Goal: Task Accomplishment & Management: Complete application form

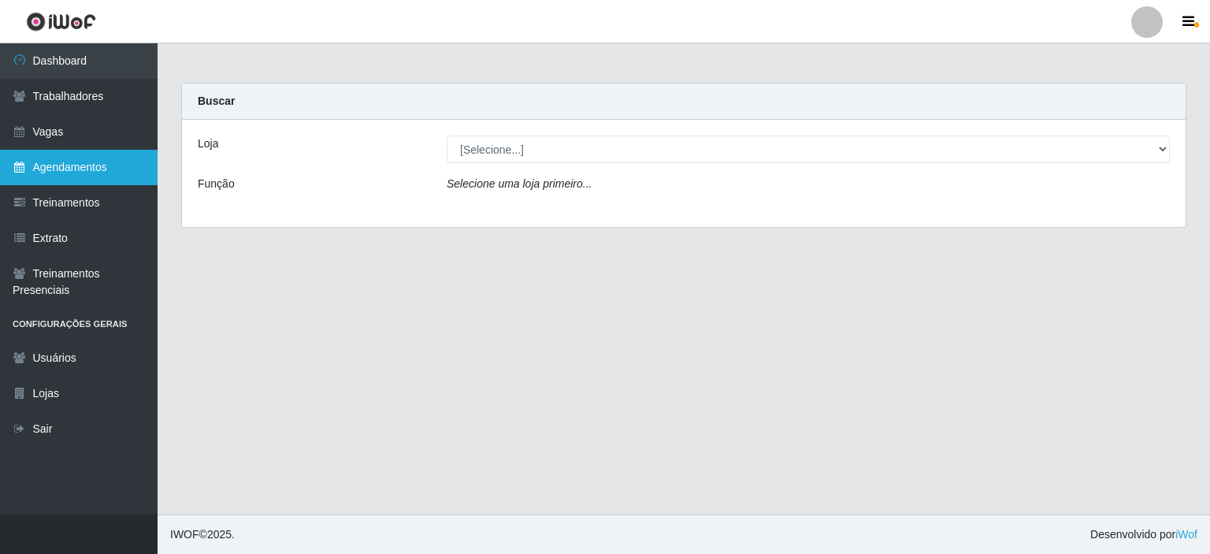
click at [92, 167] on link "Agendamentos" at bounding box center [79, 167] width 158 height 35
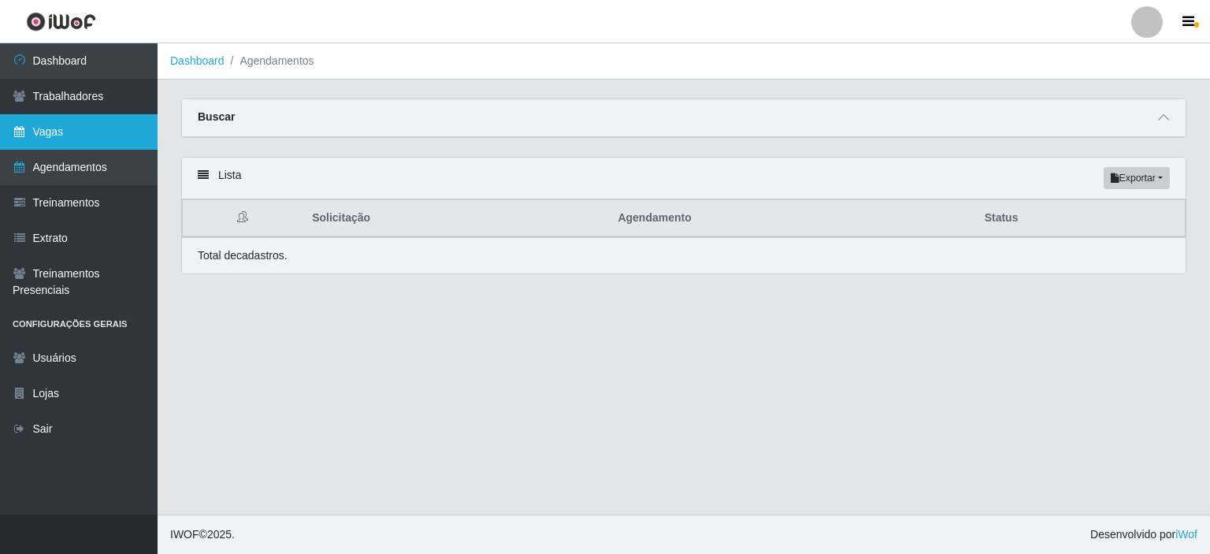
click at [91, 135] on link "Vagas" at bounding box center [79, 131] width 158 height 35
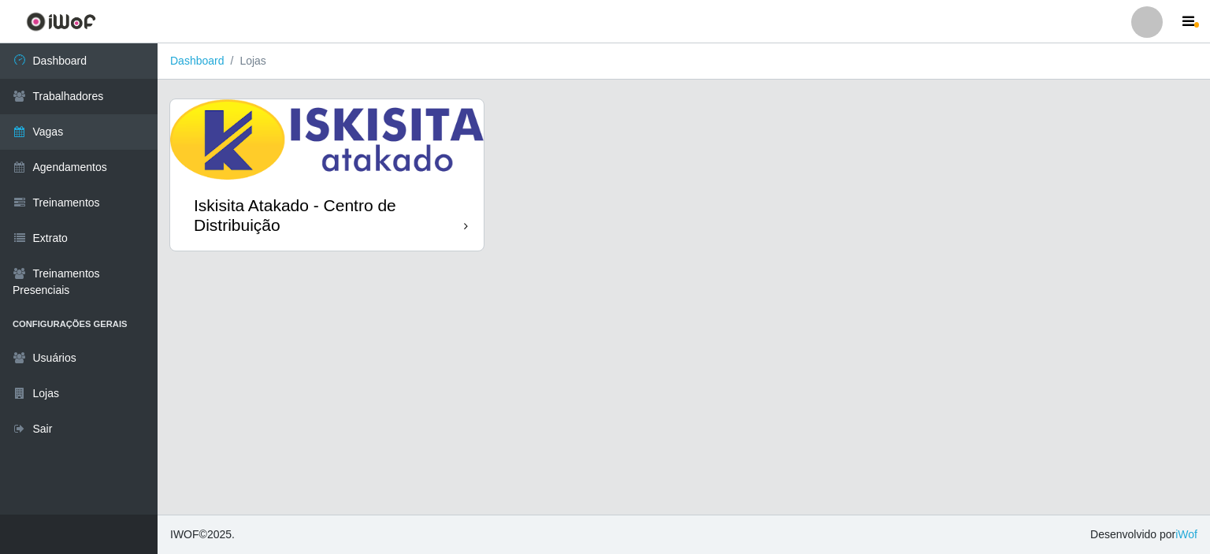
click at [403, 195] on div "Iskisita Atakado - Centro de Distribuição" at bounding box center [329, 214] width 270 height 39
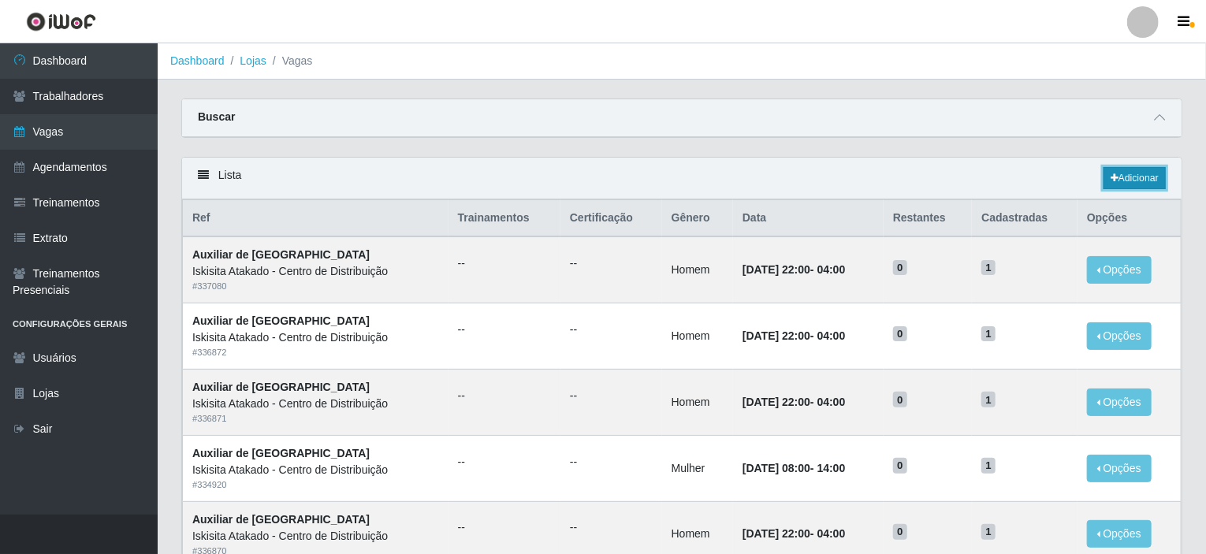
click at [1141, 172] on link "Adicionar" at bounding box center [1134, 178] width 62 height 22
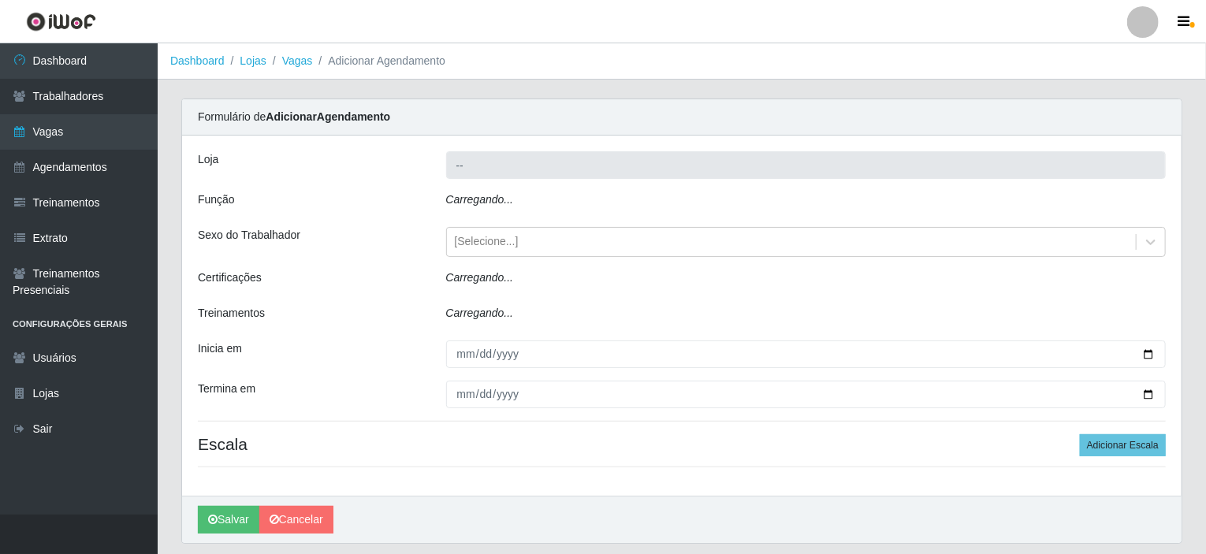
type input "Iskisita Atakado - Centro de Distribuição"
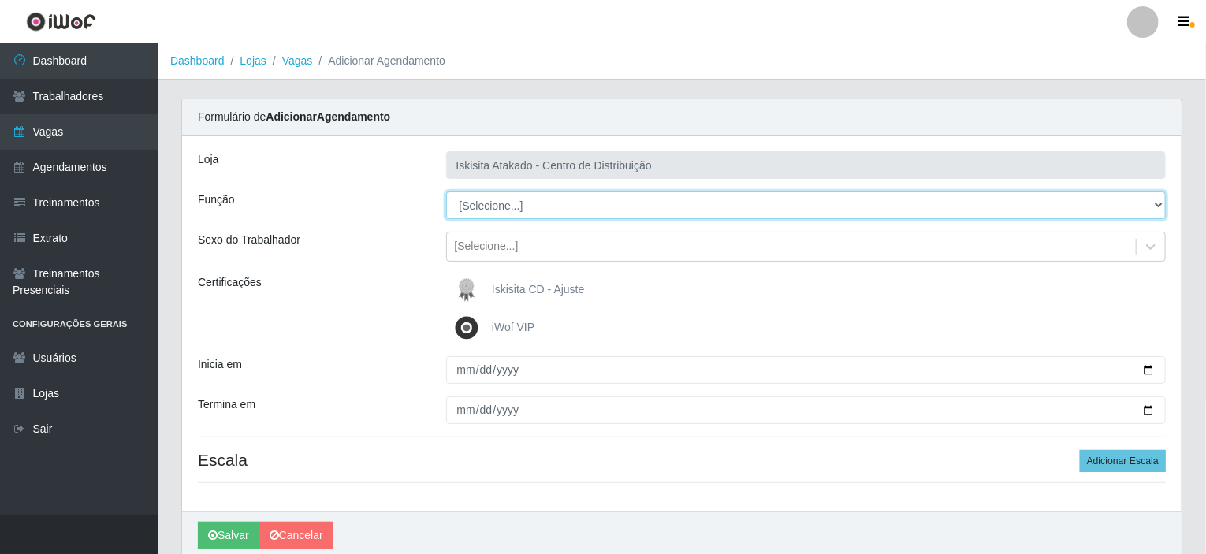
click at [592, 199] on select "[Selecione...] Auxiliar de Estoque Auxiliar de Estoque + Auxiliar de Estoque ++…" at bounding box center [806, 205] width 720 height 28
select select "75"
click at [446, 191] on select "[Selecione...] Auxiliar de Estoque Auxiliar de Estoque + Auxiliar de Estoque ++…" at bounding box center [806, 205] width 720 height 28
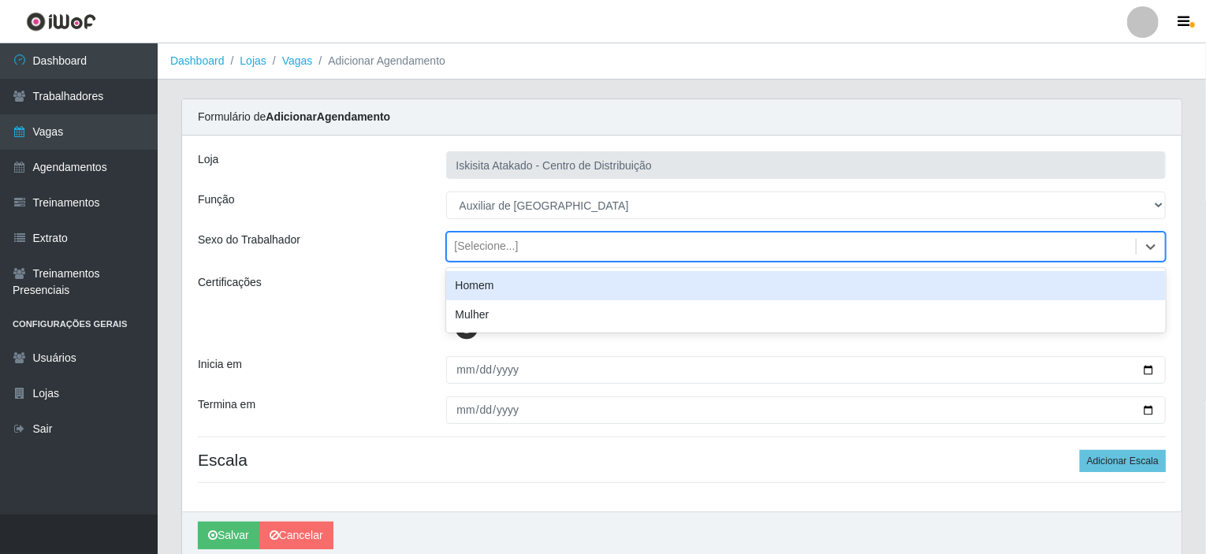
click at [480, 247] on div "[Selecione...]" at bounding box center [487, 247] width 64 height 17
click at [489, 292] on div "Homem" at bounding box center [806, 285] width 720 height 29
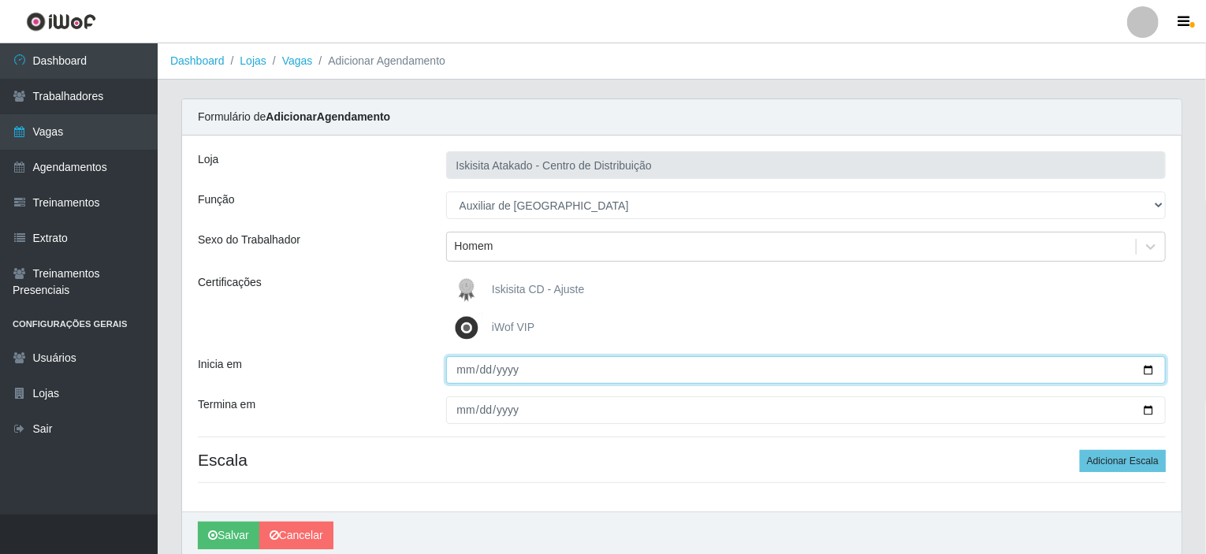
click at [456, 371] on input "Inicia em" at bounding box center [806, 370] width 720 height 28
type input "2025-09-04"
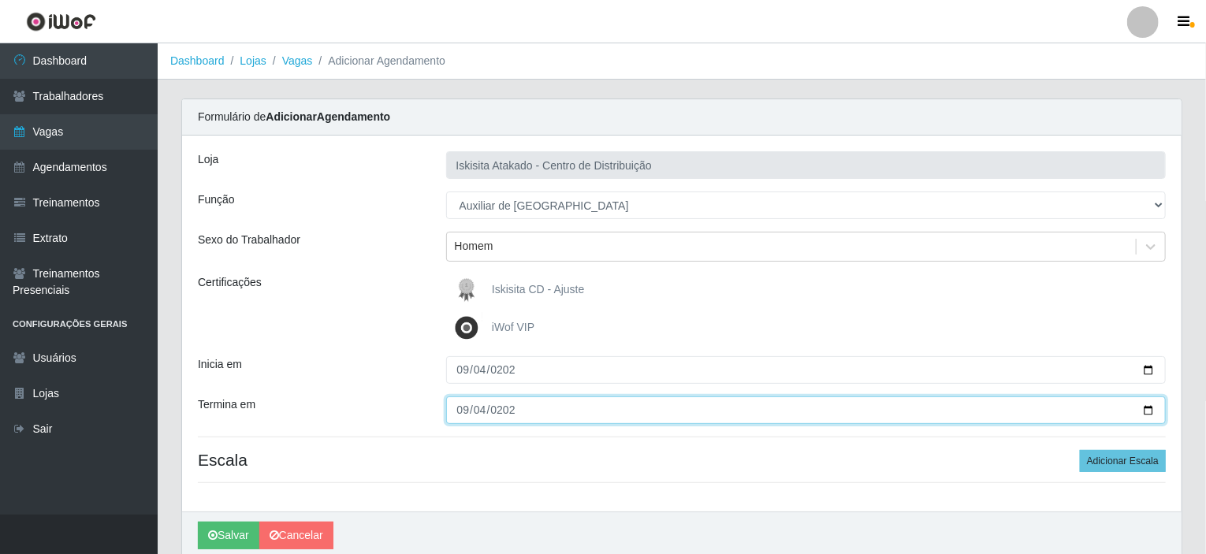
type input "2025-09-04"
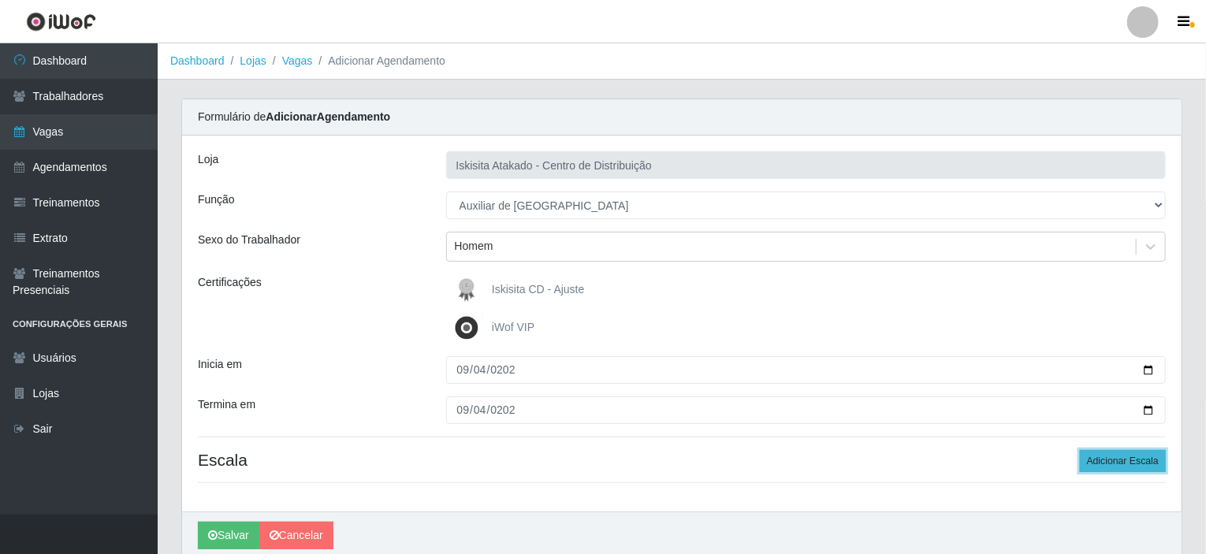
click at [1123, 459] on button "Adicionar Escala" at bounding box center [1123, 461] width 86 height 22
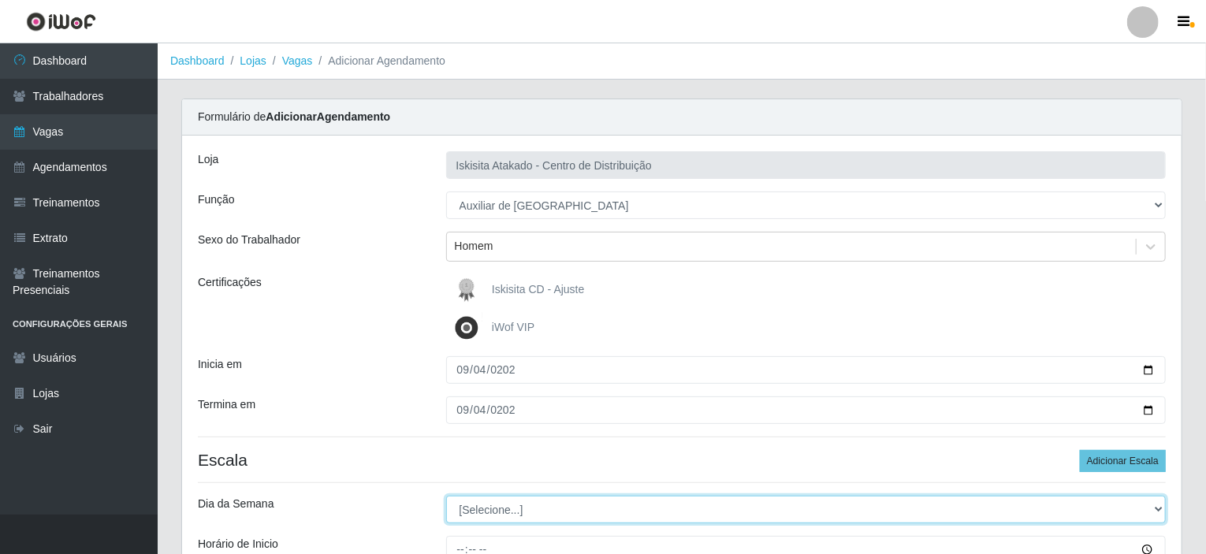
click at [1159, 510] on select "[Selecione...] Segunda Terça Quarta Quinta Sexta Sábado Domingo" at bounding box center [806, 510] width 720 height 28
select select "3"
click at [446, 496] on select "[Selecione...] Segunda Terça Quarta Quinta Sexta Sábado Domingo" at bounding box center [806, 510] width 720 height 28
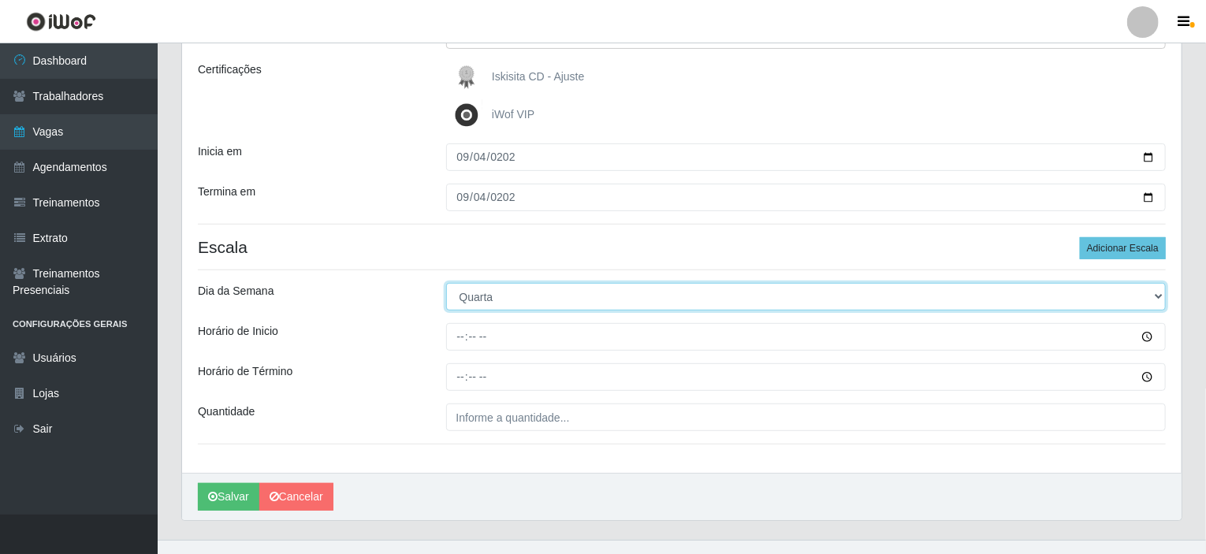
scroll to position [236, 0]
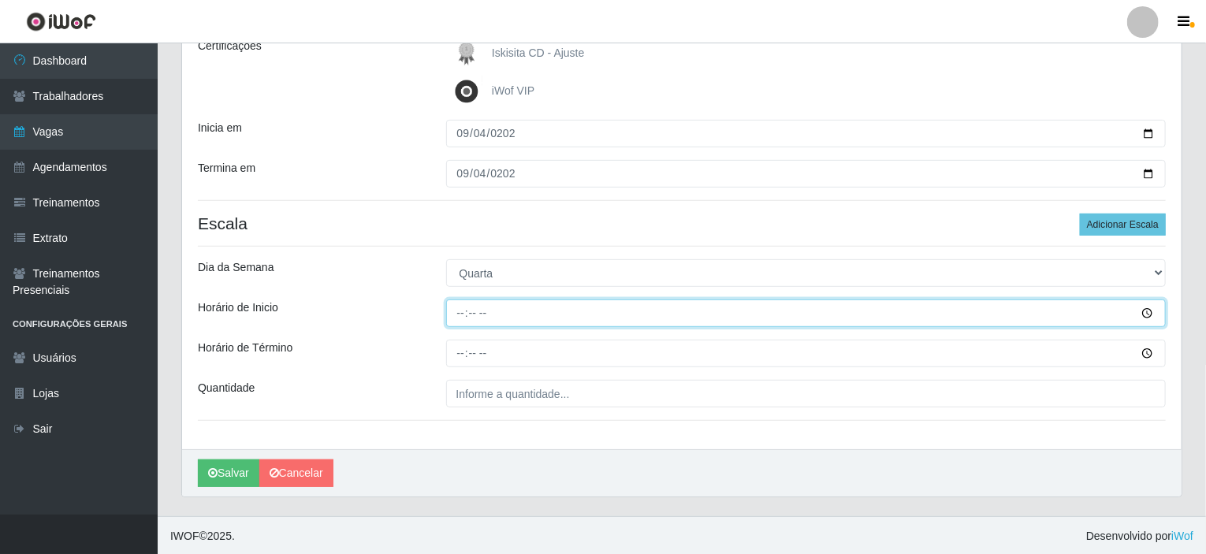
click at [461, 309] on input "Horário de Inicio" at bounding box center [806, 313] width 720 height 28
click at [461, 309] on input "10:00" at bounding box center [806, 313] width 720 height 28
click at [463, 316] on input "16:00" at bounding box center [806, 313] width 720 height 28
type input "10:00"
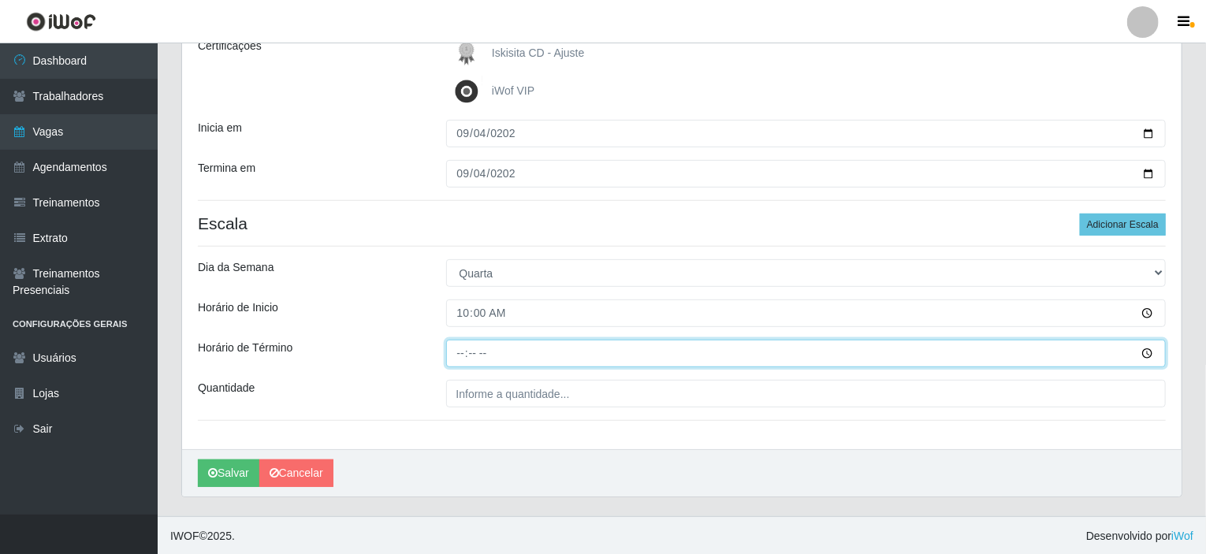
type input "16:00"
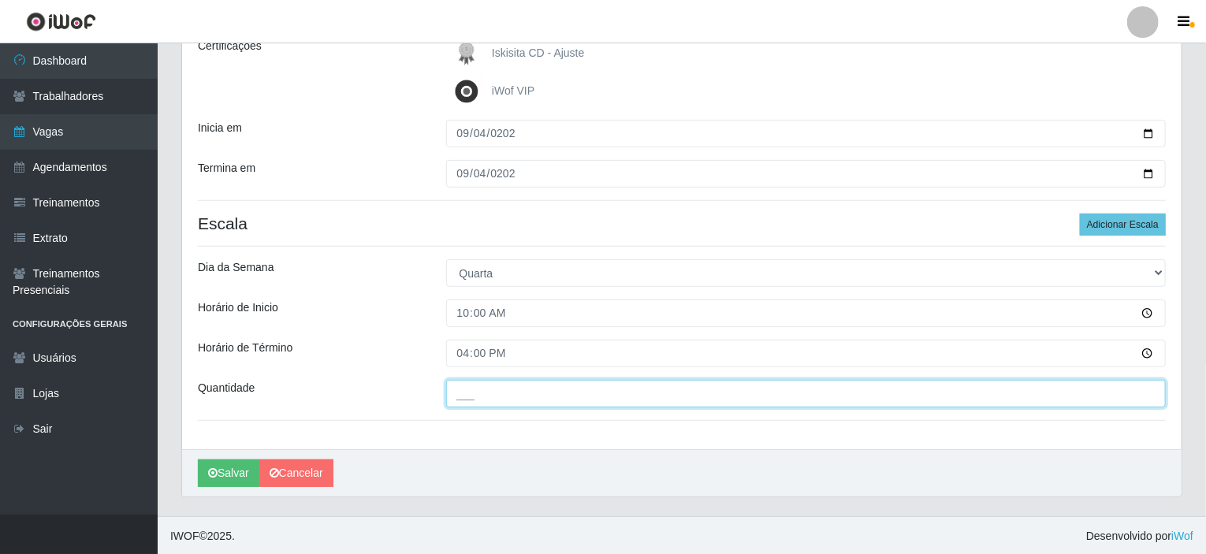
click at [483, 405] on input "___" at bounding box center [806, 394] width 720 height 28
type input "2__"
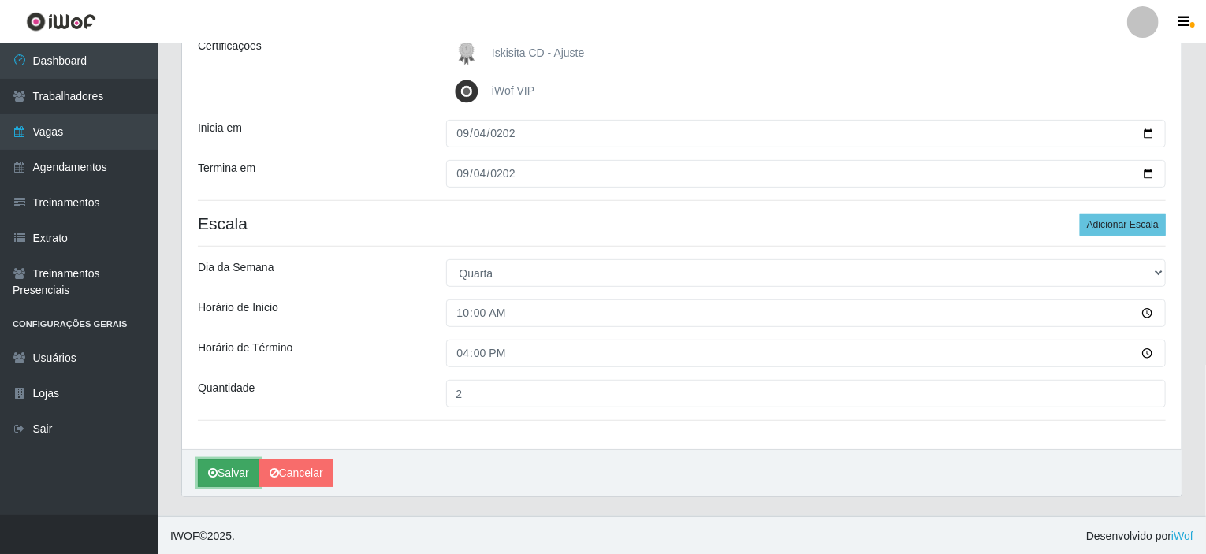
click at [235, 481] on button "Salvar" at bounding box center [228, 473] width 61 height 28
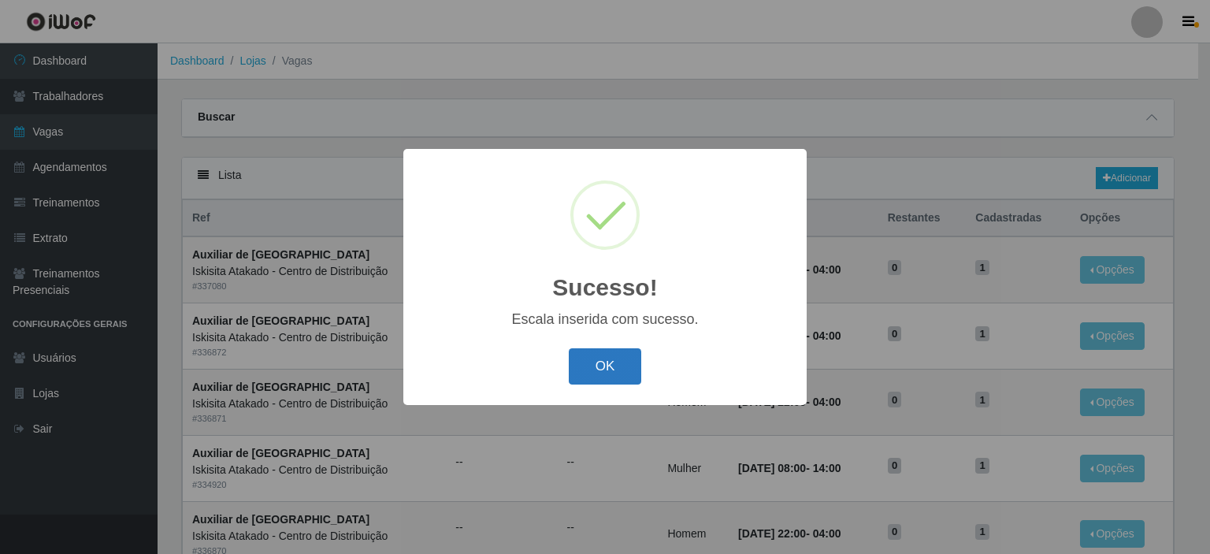
click at [574, 358] on button "OK" at bounding box center [605, 366] width 73 height 37
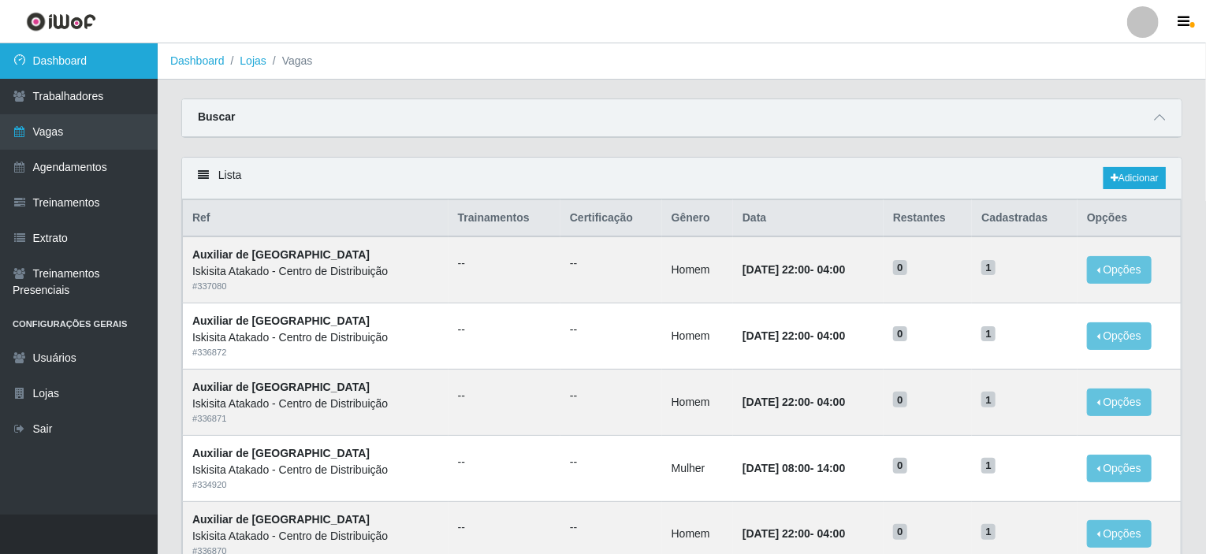
click at [79, 69] on link "Dashboard" at bounding box center [79, 60] width 158 height 35
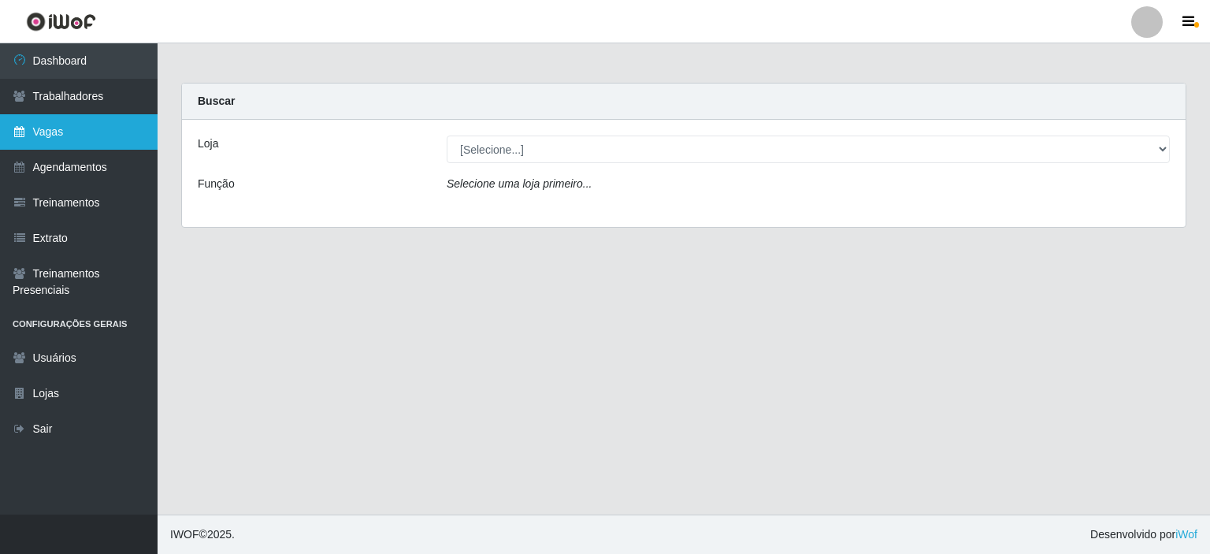
click at [57, 132] on link "Vagas" at bounding box center [79, 131] width 158 height 35
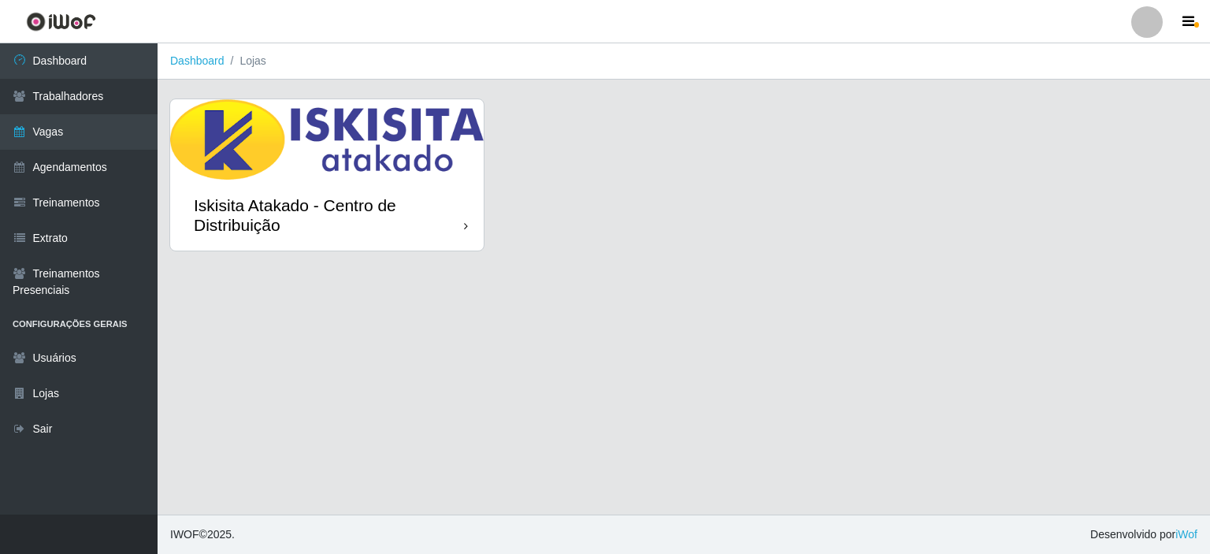
click at [477, 188] on div "Iskisita Atakado - Centro de Distribuição" at bounding box center [327, 215] width 314 height 71
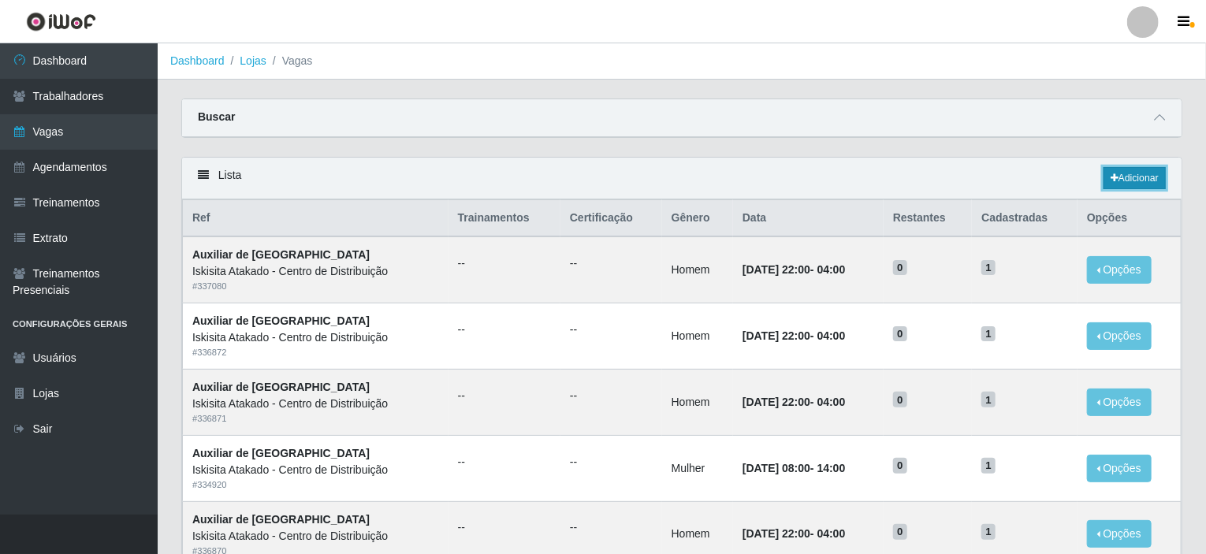
click at [1134, 177] on link "Adicionar" at bounding box center [1134, 178] width 62 height 22
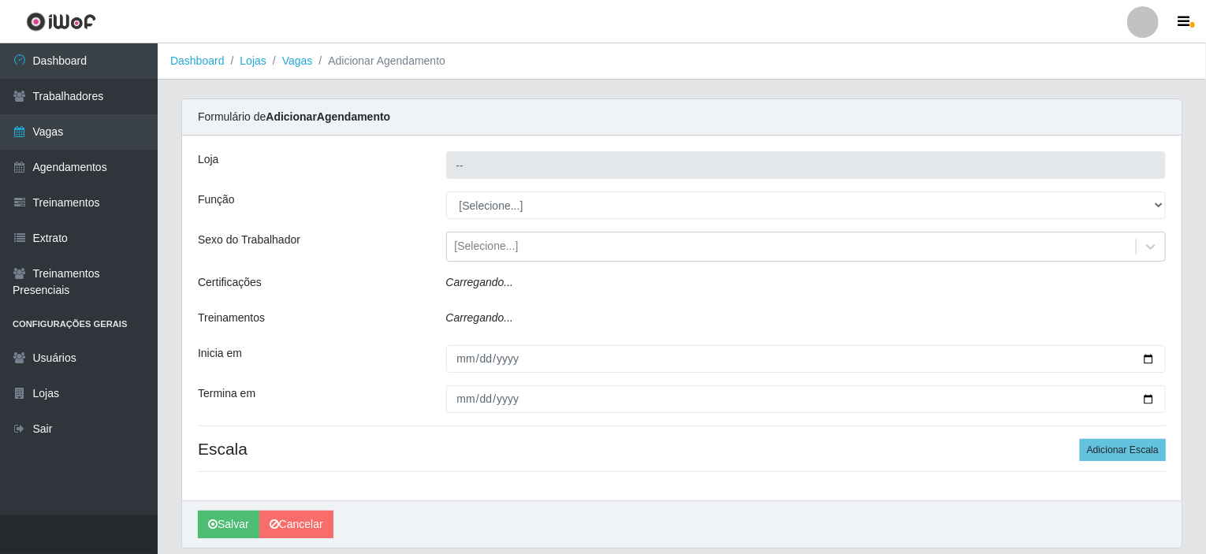
type input "Iskisita Atakado - Centro de Distribuição"
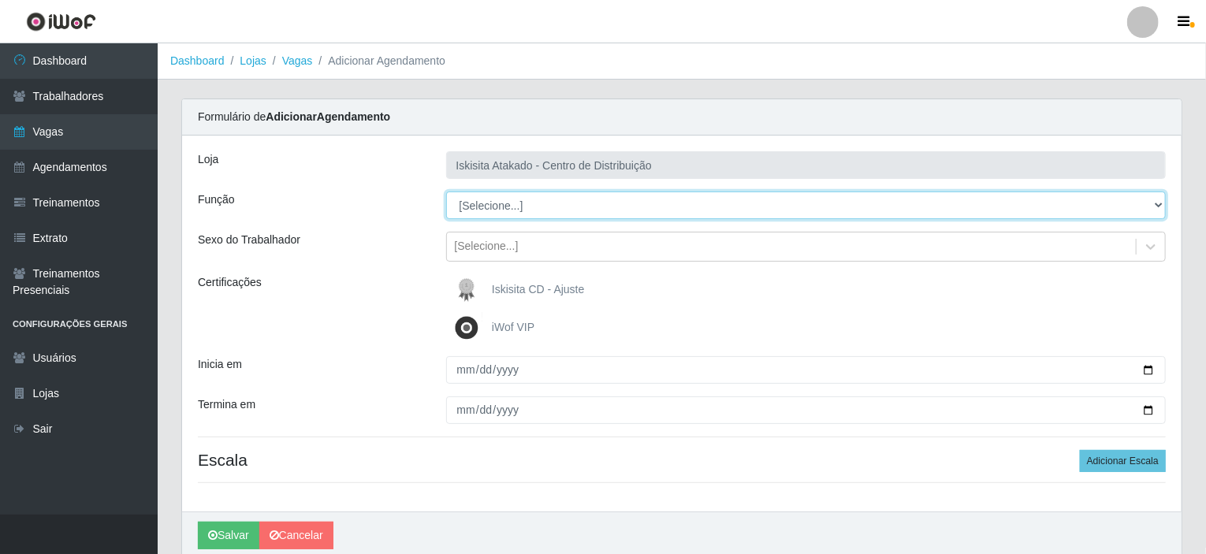
click at [931, 204] on select "[Selecione...] Auxiliar de Estoque Auxiliar de Estoque + Auxiliar de Estoque ++…" at bounding box center [806, 205] width 720 height 28
select select "75"
click at [446, 191] on select "[Selecione...] Auxiliar de Estoque Auxiliar de Estoque + Auxiliar de Estoque ++…" at bounding box center [806, 205] width 720 height 28
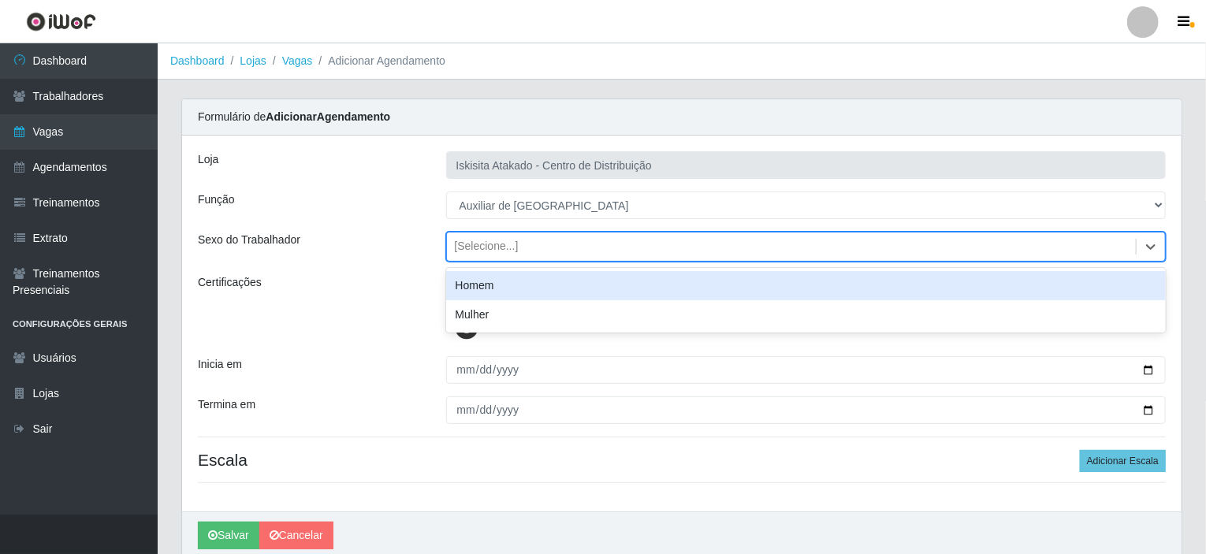
click at [563, 247] on div "[Selecione...]" at bounding box center [792, 247] width 690 height 26
click at [501, 287] on div "Homem" at bounding box center [806, 285] width 720 height 29
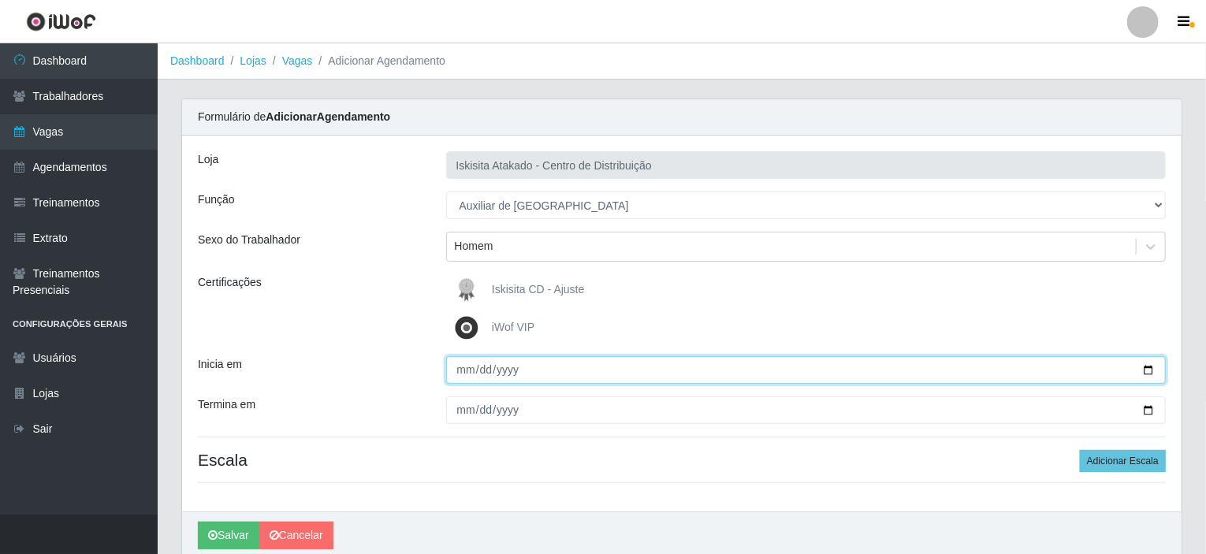
click at [459, 370] on input "Inicia em" at bounding box center [806, 370] width 720 height 28
type input "2025-09-04"
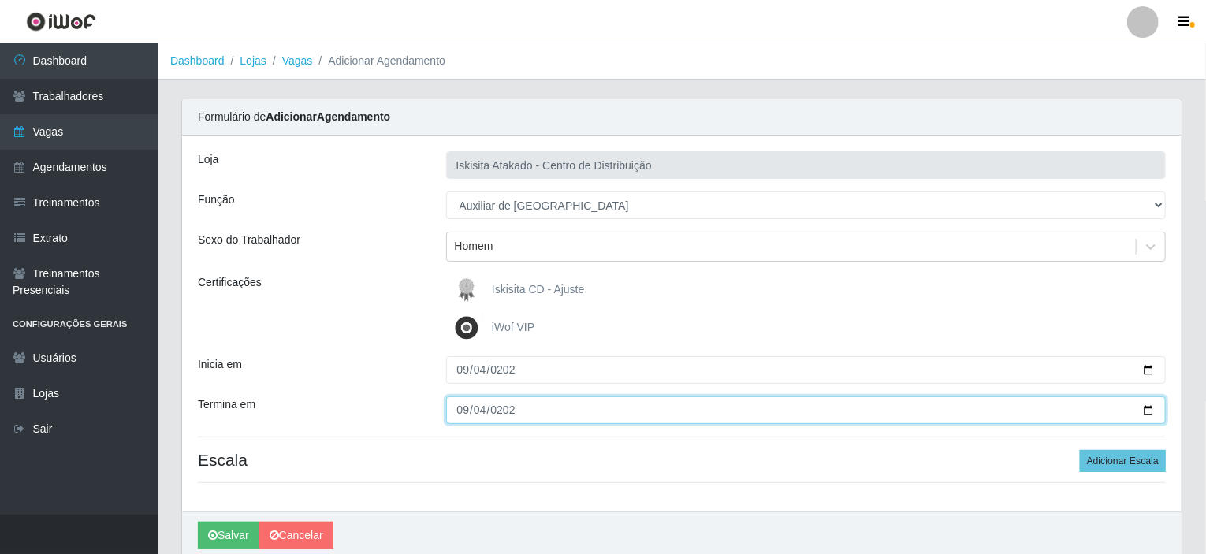
type input "2025-09-04"
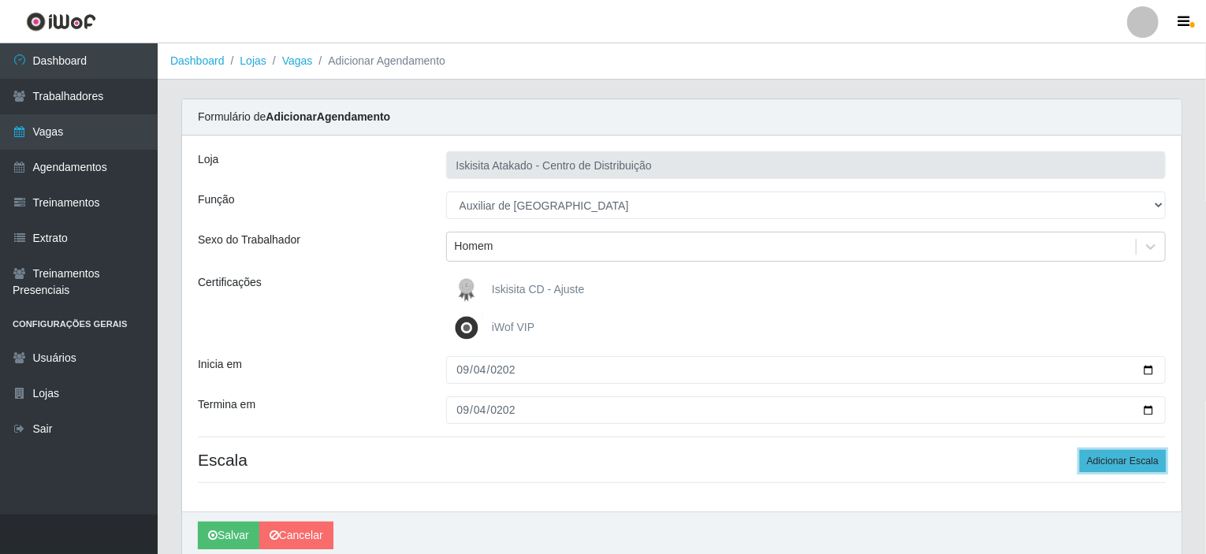
click at [1114, 461] on button "Adicionar Escala" at bounding box center [1123, 461] width 86 height 22
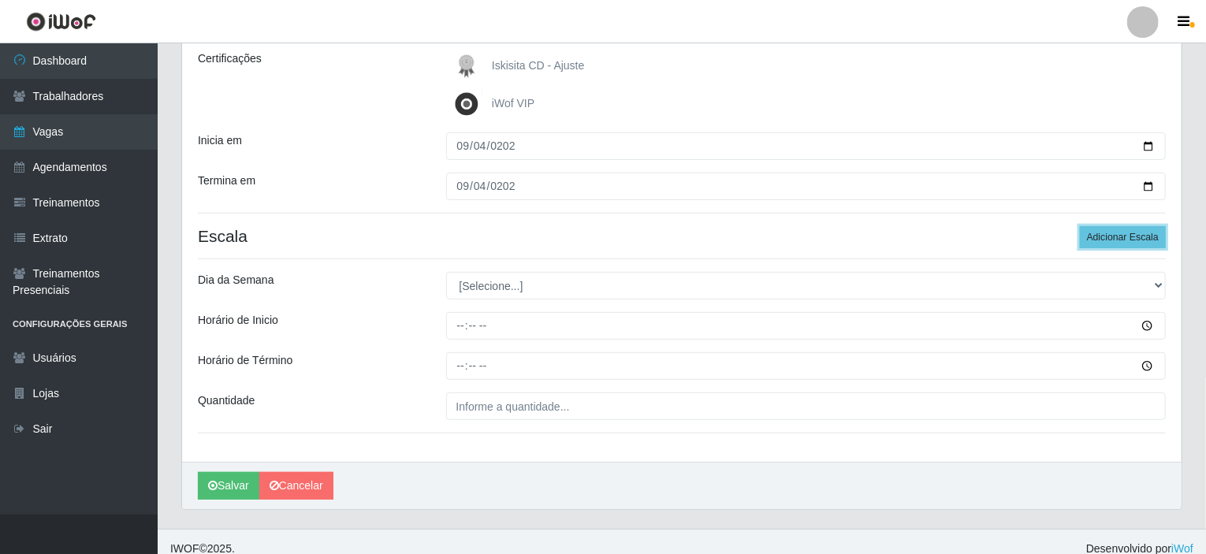
scroll to position [229, 0]
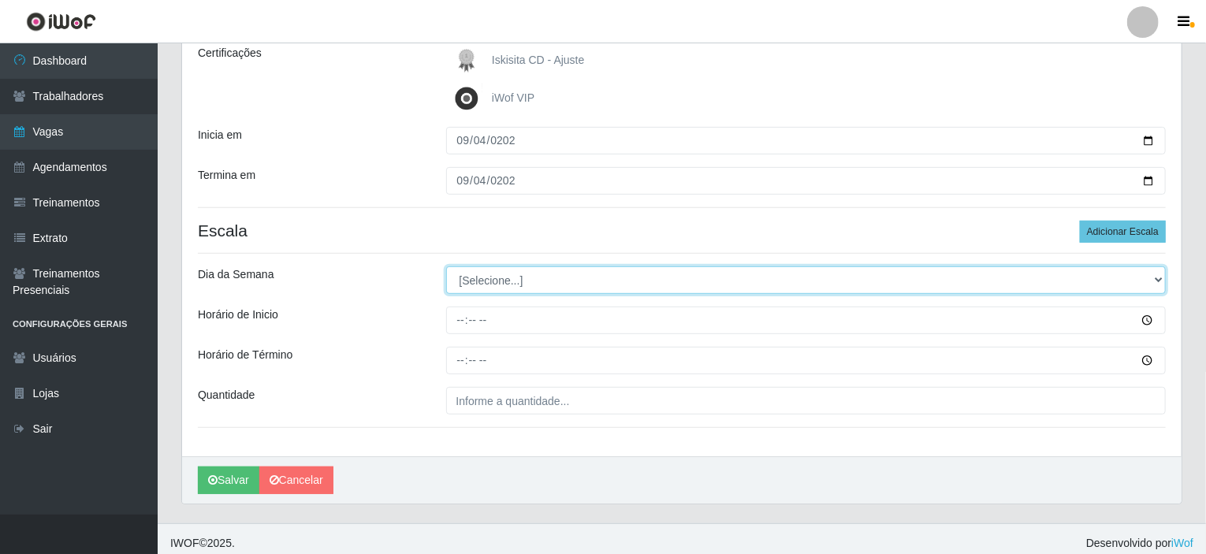
click at [601, 284] on select "[Selecione...] Segunda Terça Quarta Quinta Sexta Sábado Domingo" at bounding box center [806, 280] width 720 height 28
select select "4"
click at [446, 266] on select "[Selecione...] Segunda Terça Quarta Quinta Sexta Sábado Domingo" at bounding box center [806, 280] width 720 height 28
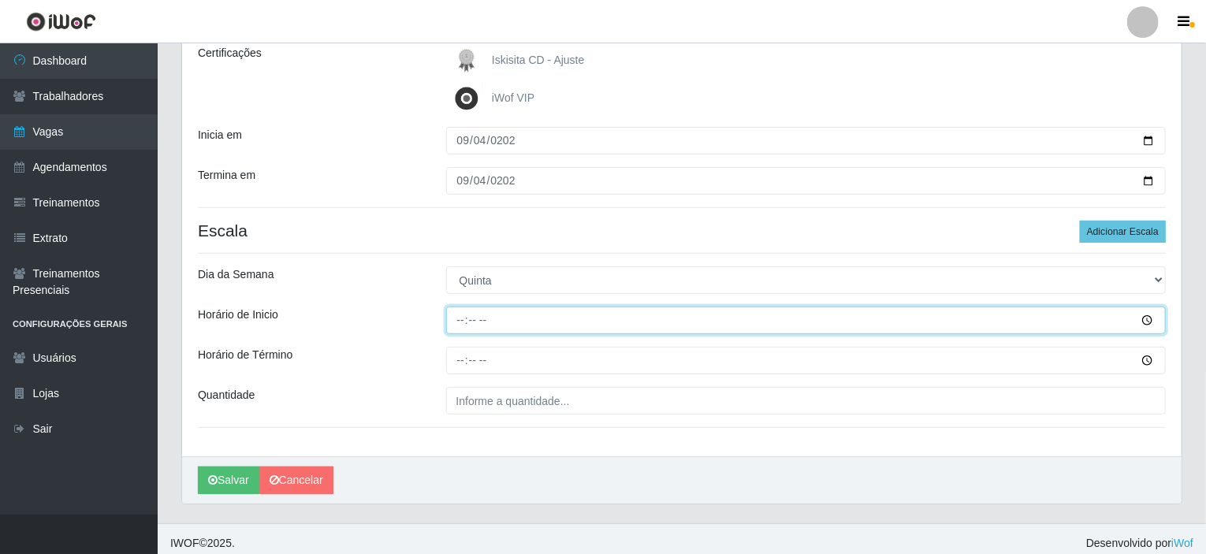
click at [455, 314] on input "Horário de Inicio" at bounding box center [806, 321] width 720 height 28
type input "10:00"
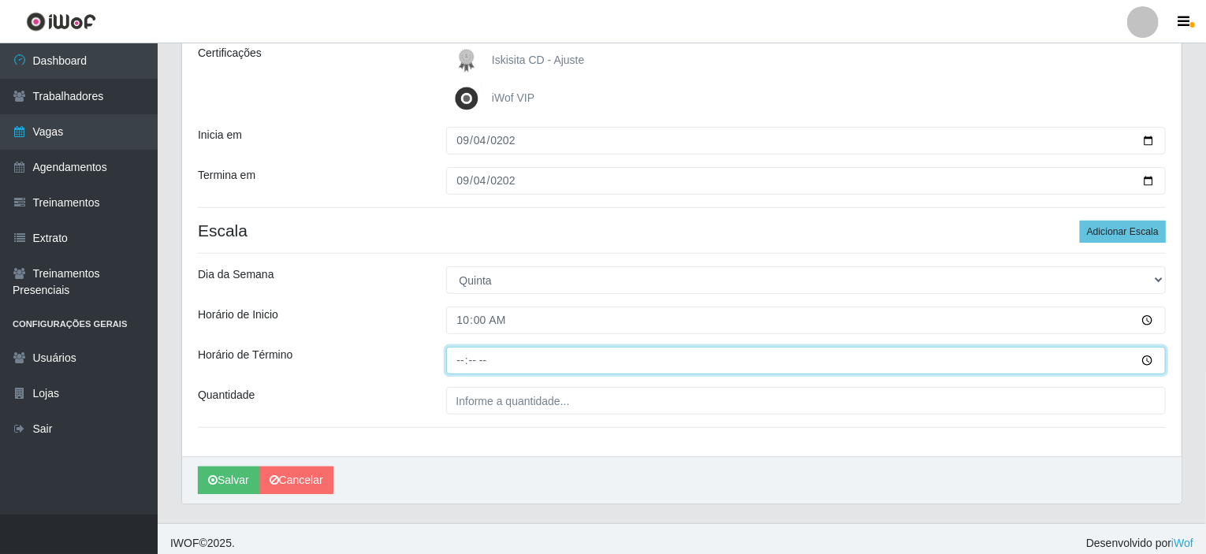
type input "16:00"
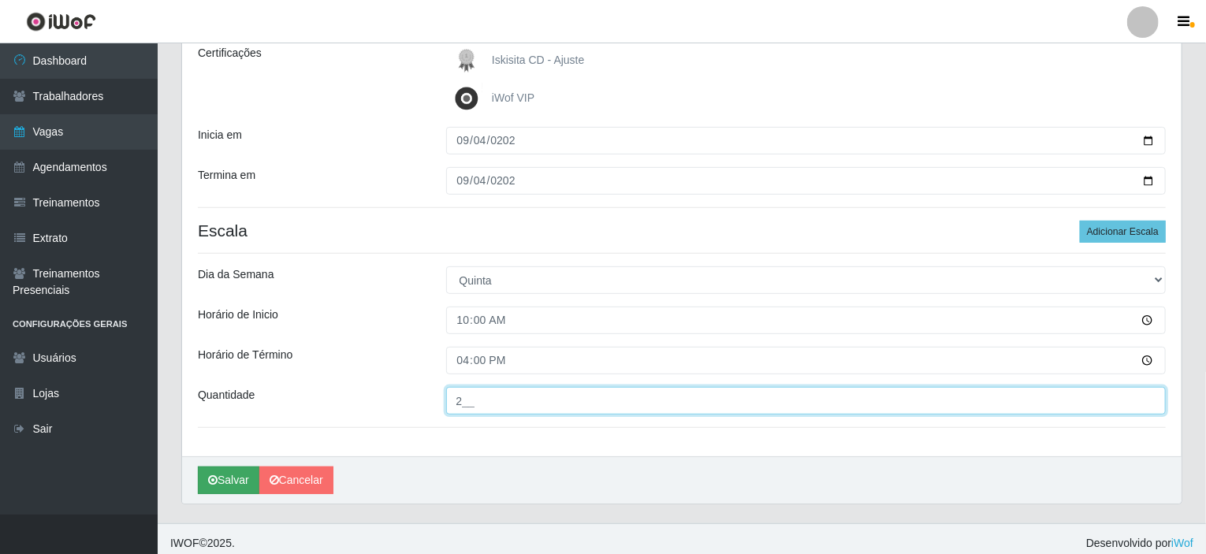
type input "2__"
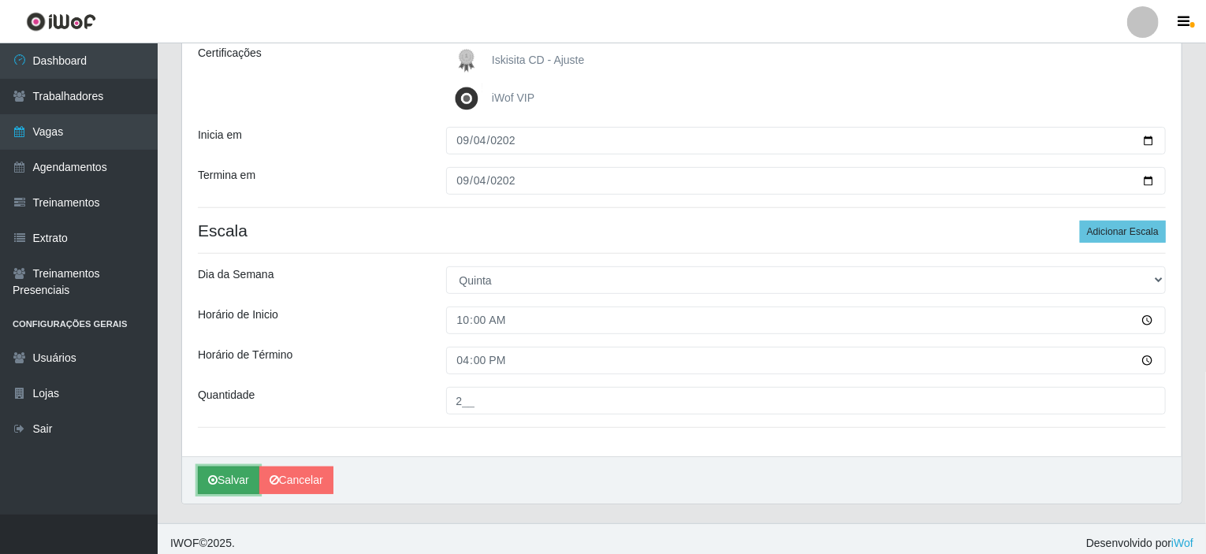
click at [229, 477] on button "Salvar" at bounding box center [228, 480] width 61 height 28
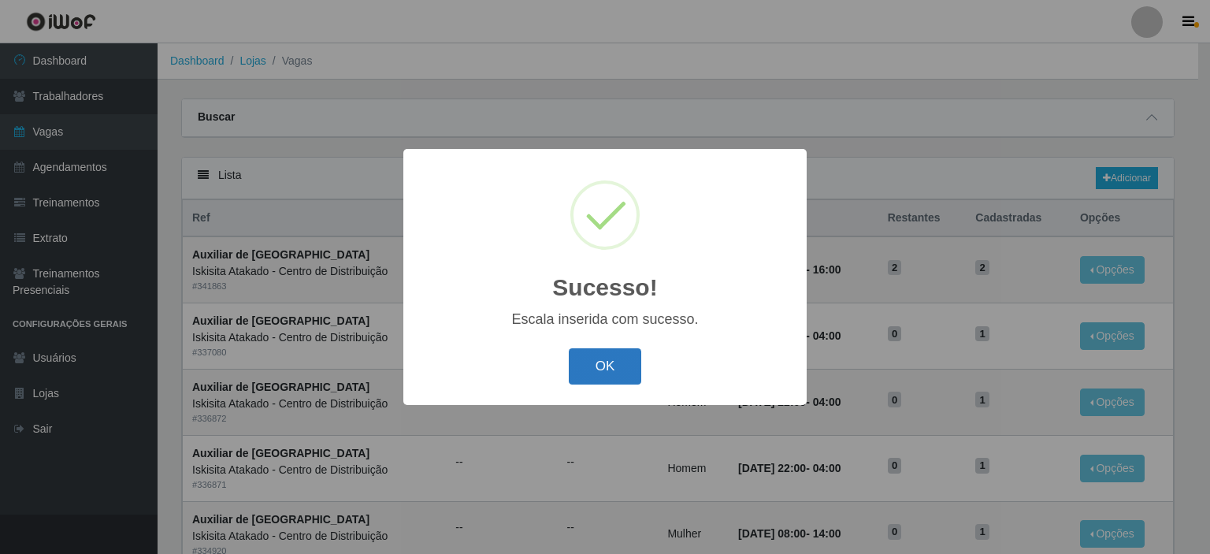
click at [599, 377] on button "OK" at bounding box center [605, 366] width 73 height 37
